Goal: Find specific fact: Find specific fact

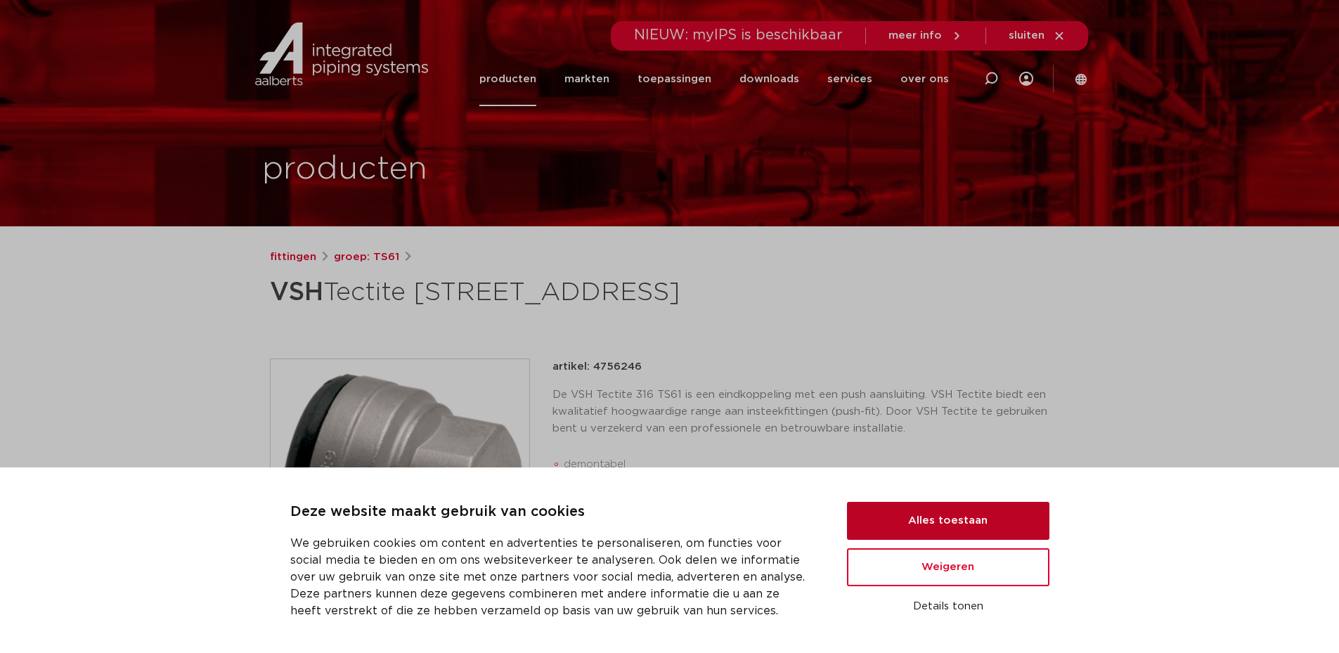
click at [929, 511] on button "Alles toestaan" at bounding box center [948, 521] width 202 height 38
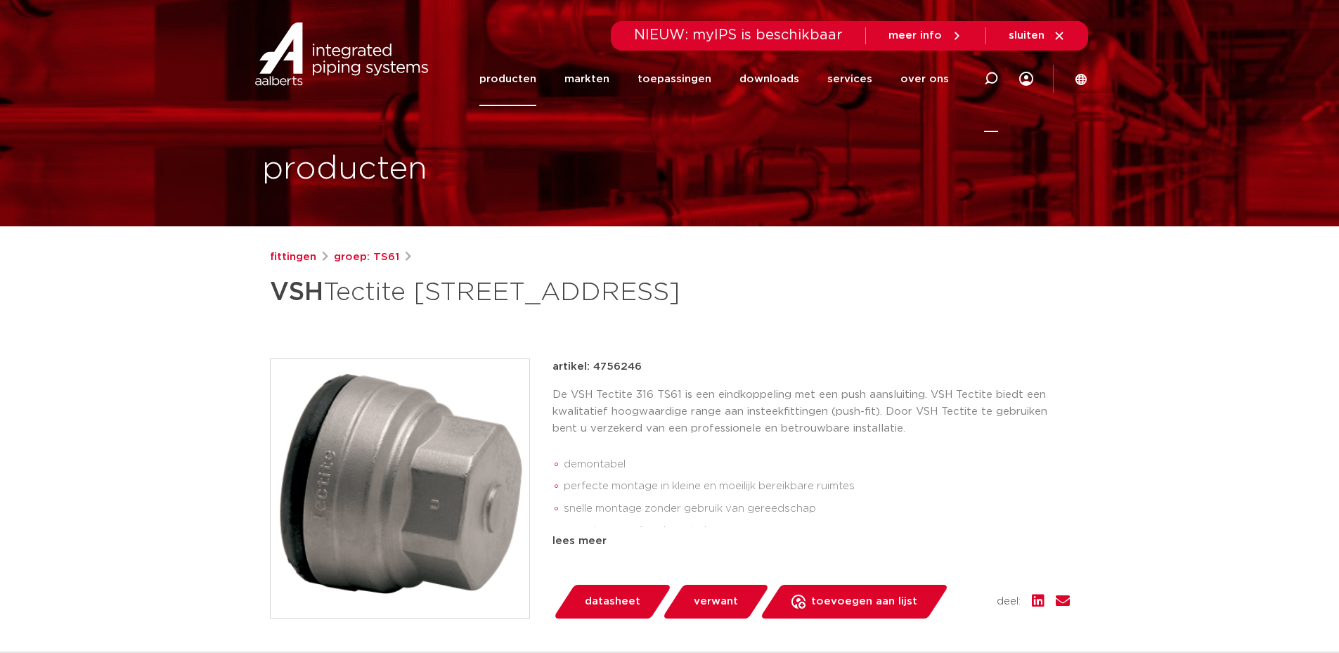
click at [992, 77] on icon at bounding box center [991, 79] width 14 height 14
type input "316"
click button "Zoeken" at bounding box center [0, 0] width 0 height 0
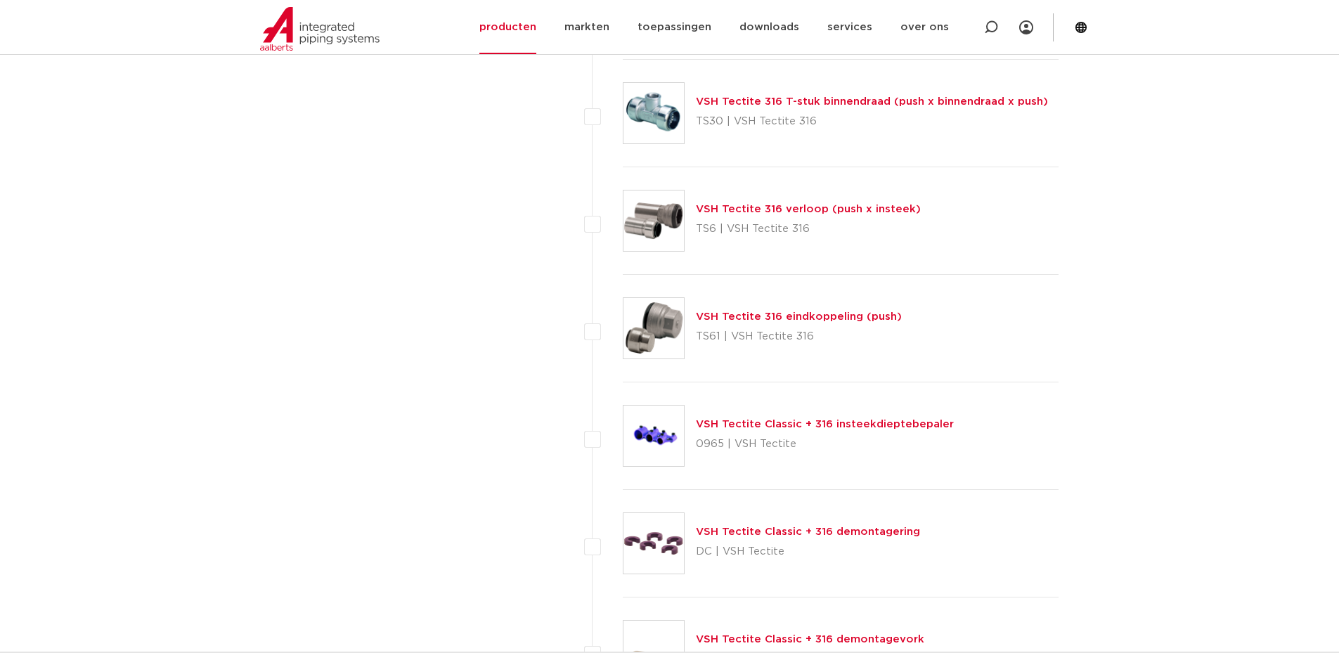
scroll to position [2038, 0]
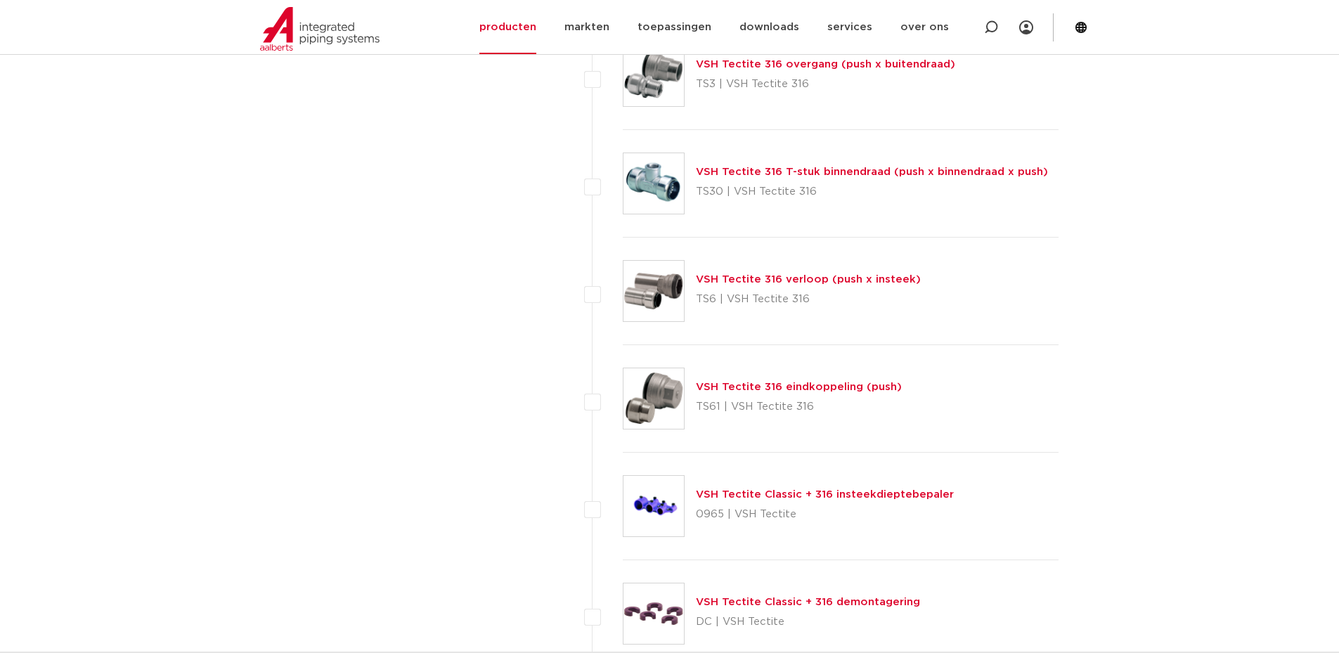
click at [736, 385] on link "VSH Tectite 316 eindkoppeling (push)" at bounding box center [799, 387] width 206 height 11
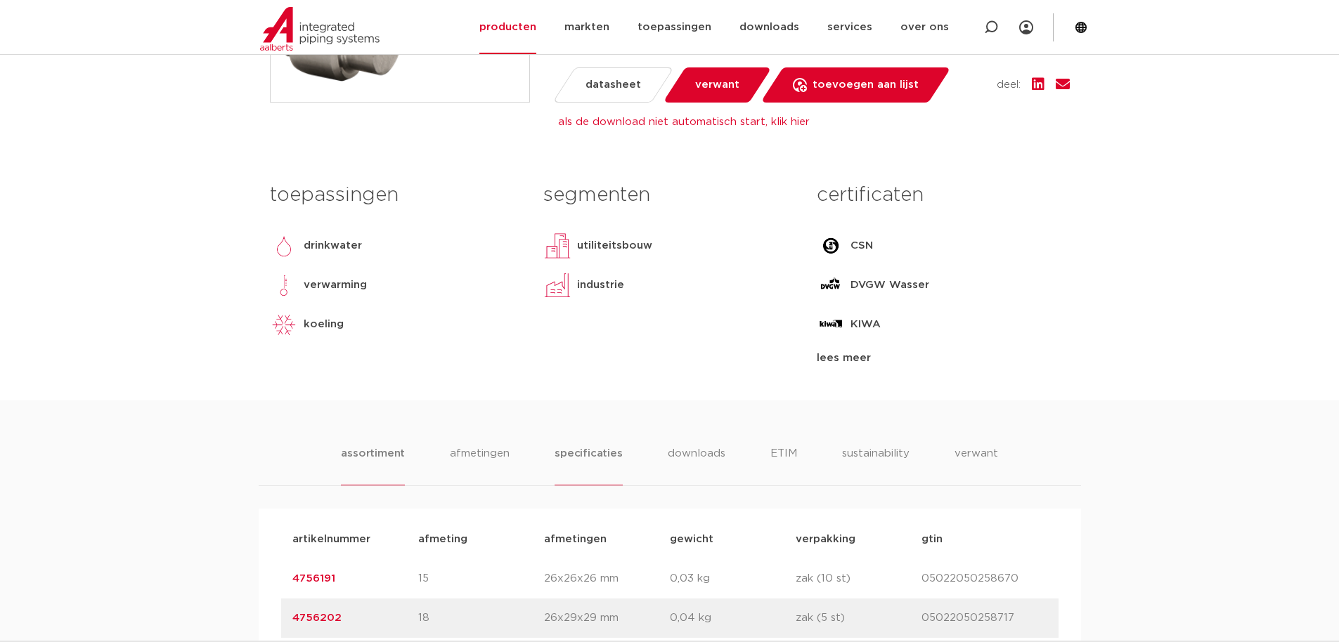
scroll to position [703, 0]
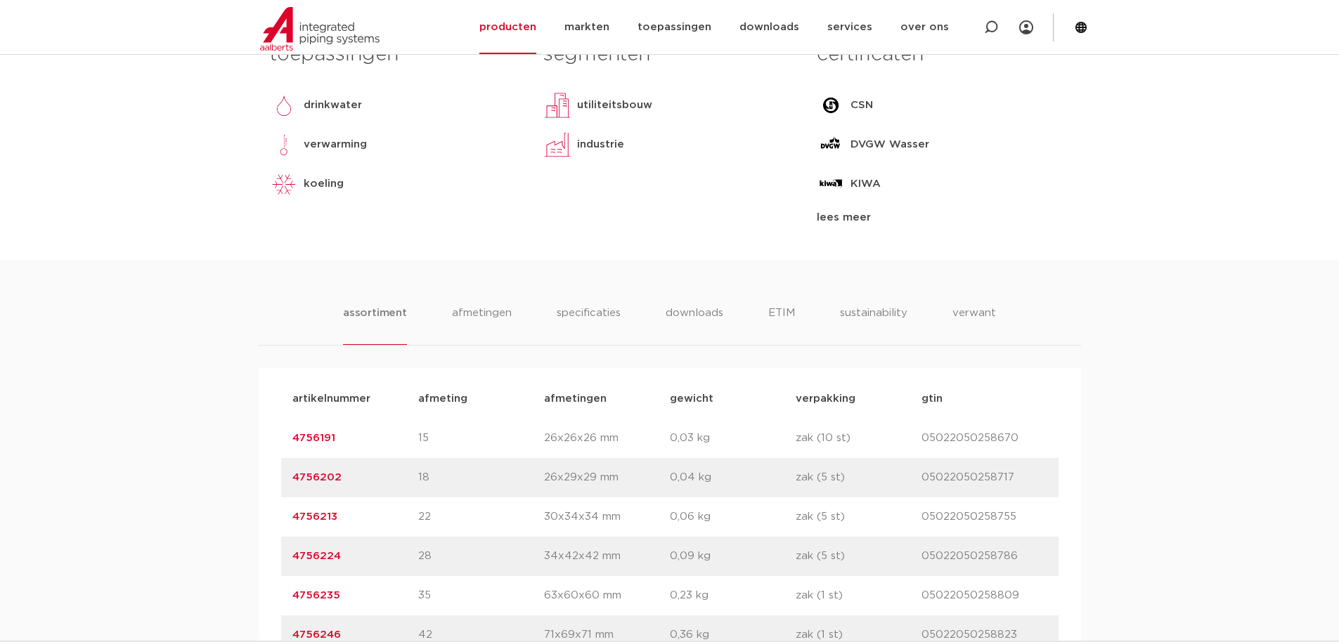
click at [325, 479] on link "4756202" at bounding box center [316, 477] width 49 height 11
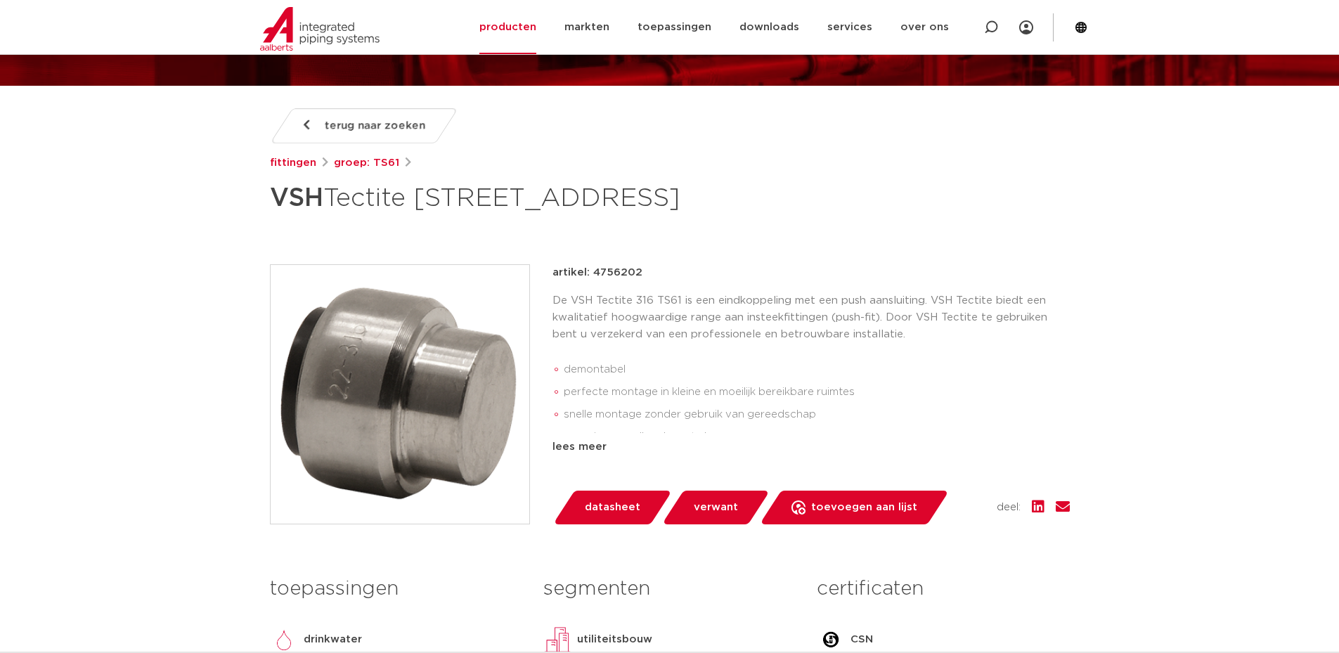
click at [606, 271] on p "artikel: 4756202" at bounding box center [597, 272] width 90 height 17
copy p "4756202"
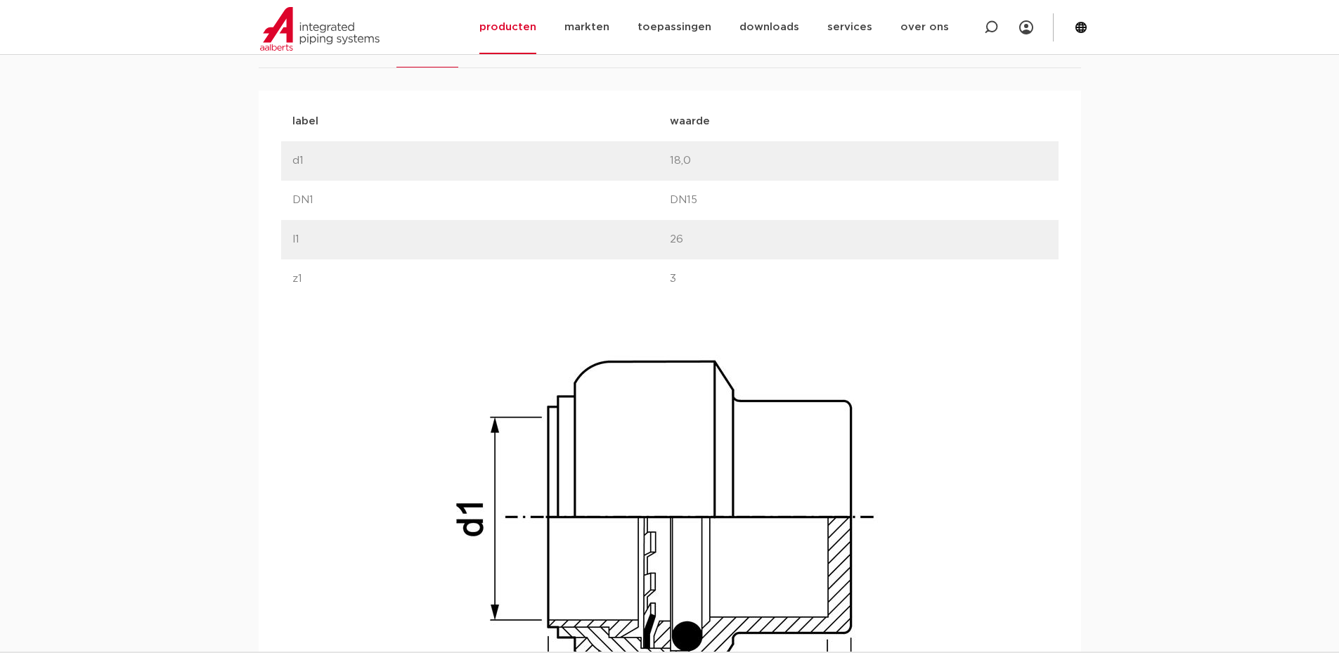
drag, startPoint x: 113, startPoint y: 232, endPoint x: 118, endPoint y: 272, distance: 40.4
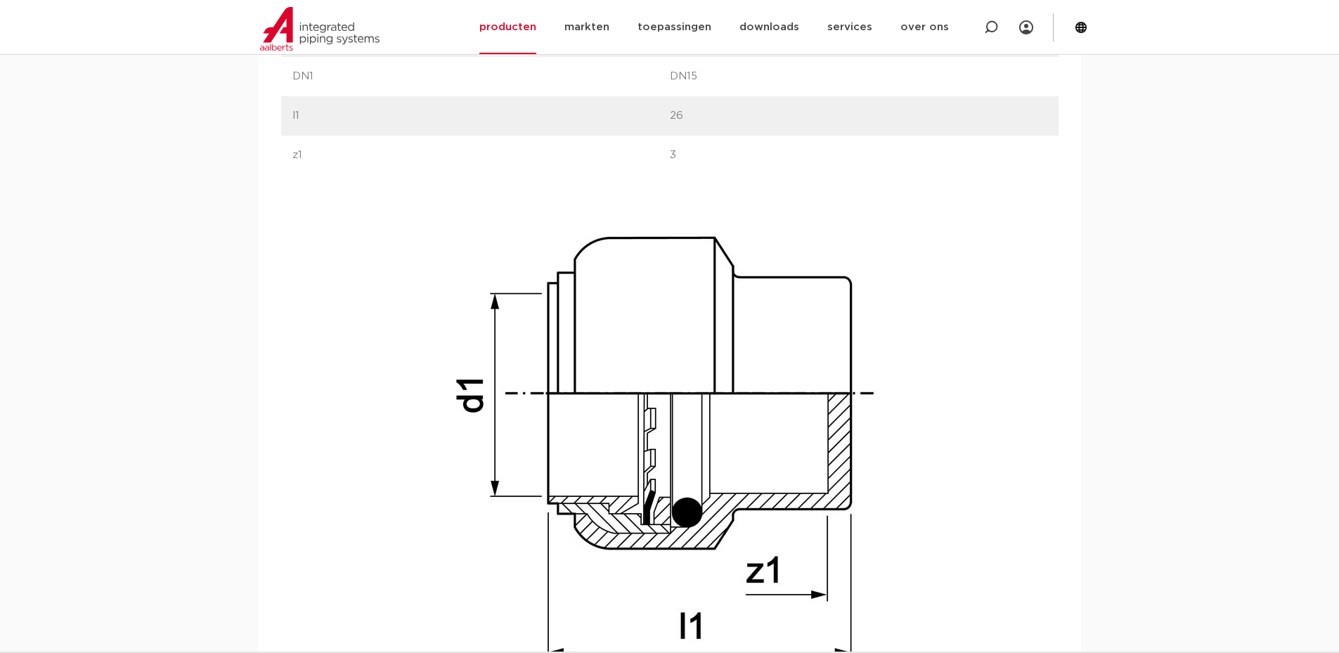
drag, startPoint x: 119, startPoint y: 261, endPoint x: 121, endPoint y: 278, distance: 17.0
